Goal: Information Seeking & Learning: Learn about a topic

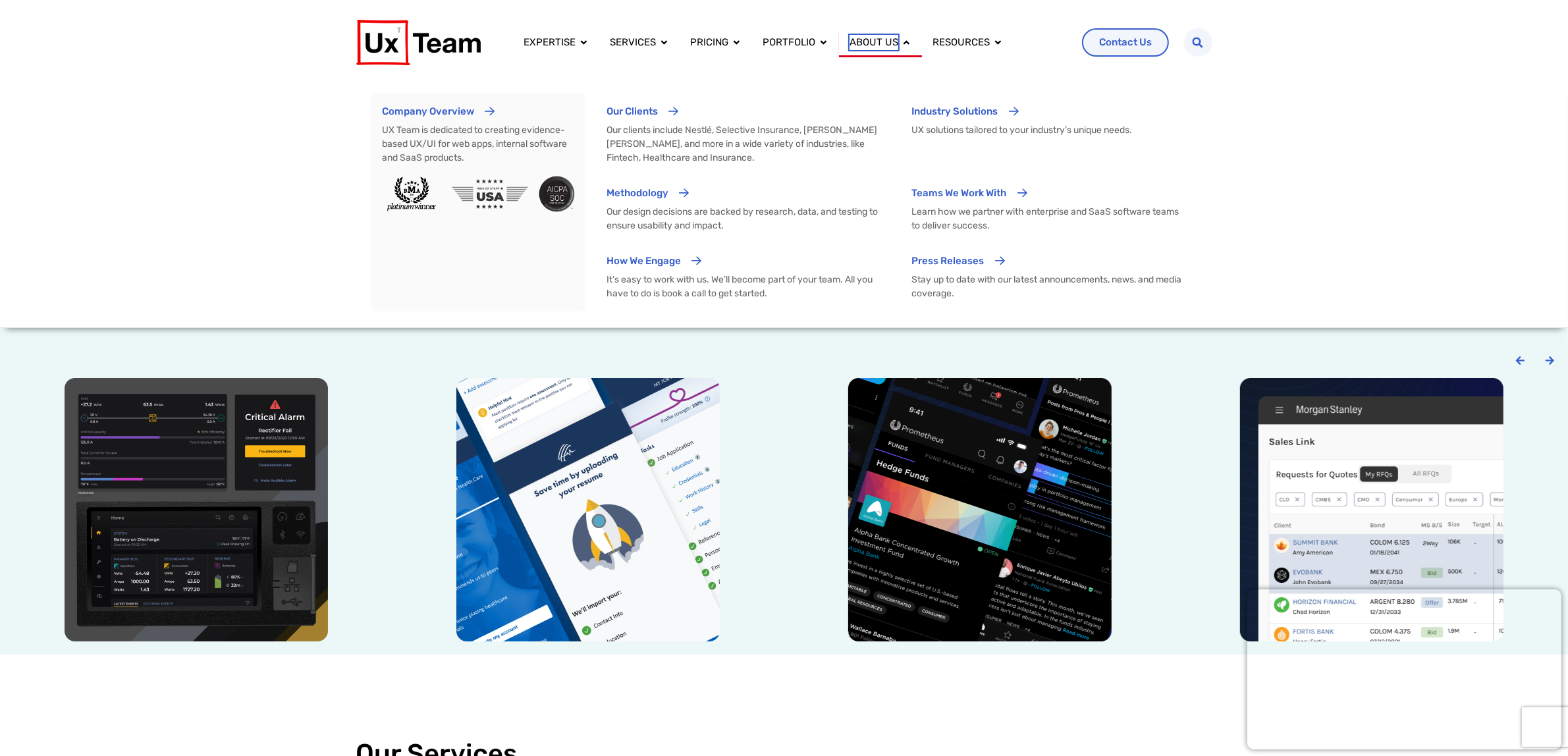
click at [850, 43] on span "About us" at bounding box center [874, 42] width 49 height 15
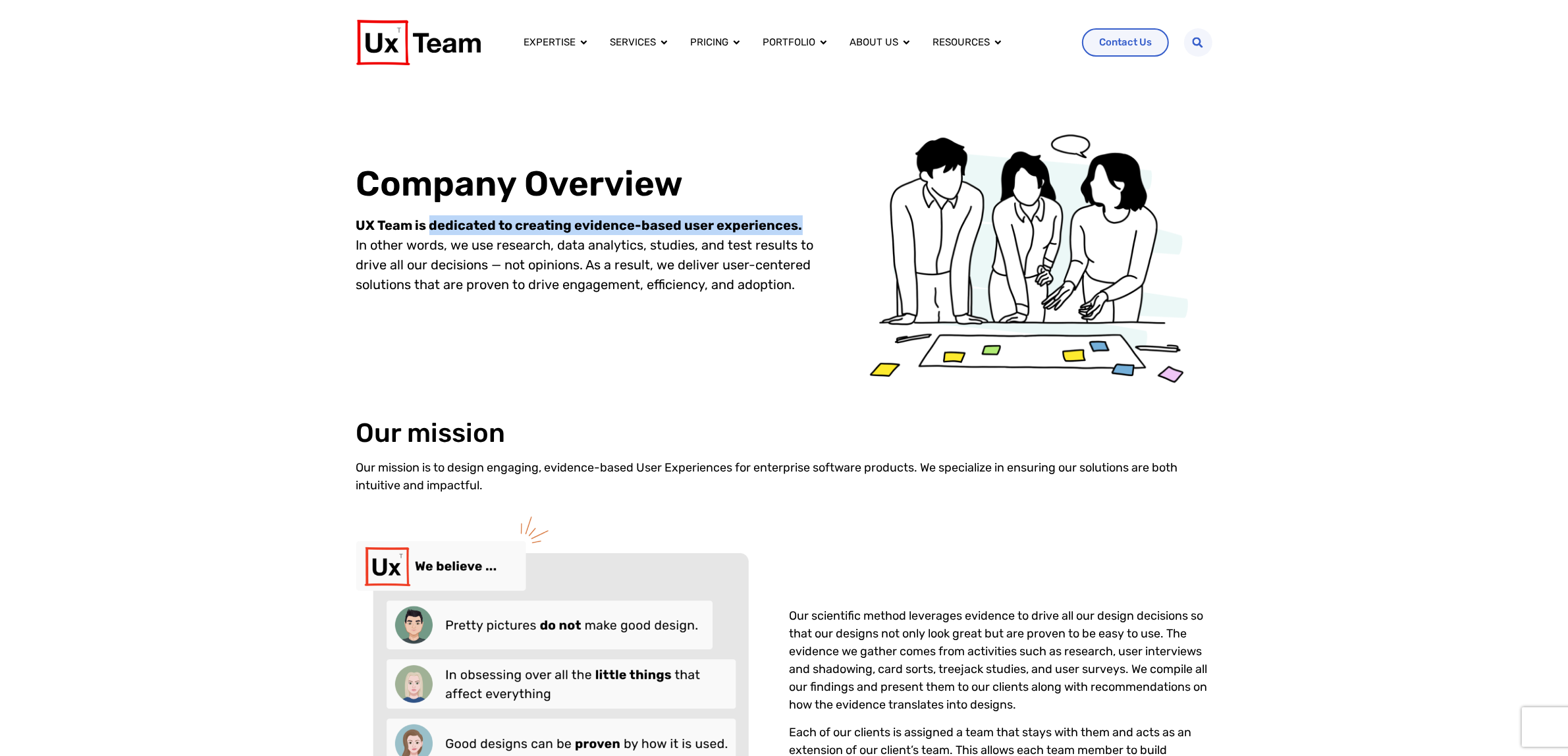
drag, startPoint x: 430, startPoint y: 221, endPoint x: 795, endPoint y: 219, distance: 365.0
click at [795, 219] on strong "UX Team is dedicated to creating evidence-based user experiences." at bounding box center [580, 224] width 447 height 16
copy strong "dedicated to creating evidence-based user experiences."
